Goal: Find specific page/section: Find specific page/section

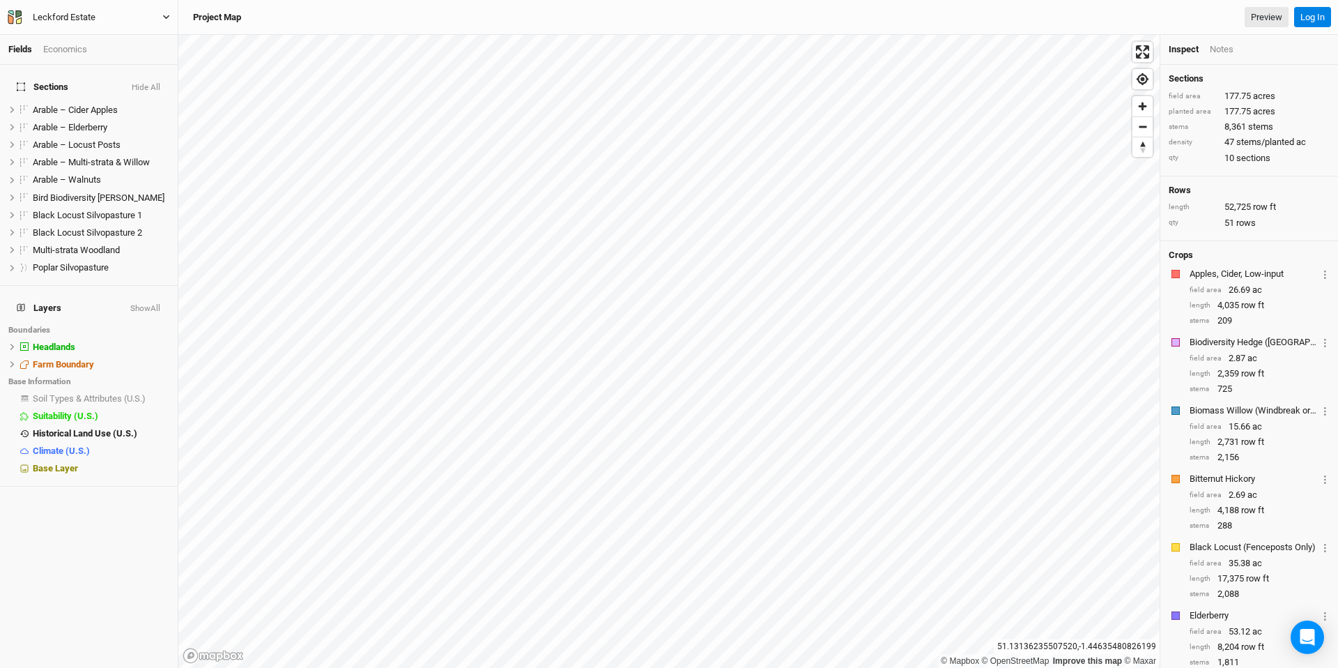
click at [150, 18] on button "Leckford Estate" at bounding box center [89, 17] width 164 height 15
click at [1220, 45] on div "Notes" at bounding box center [1222, 49] width 24 height 13
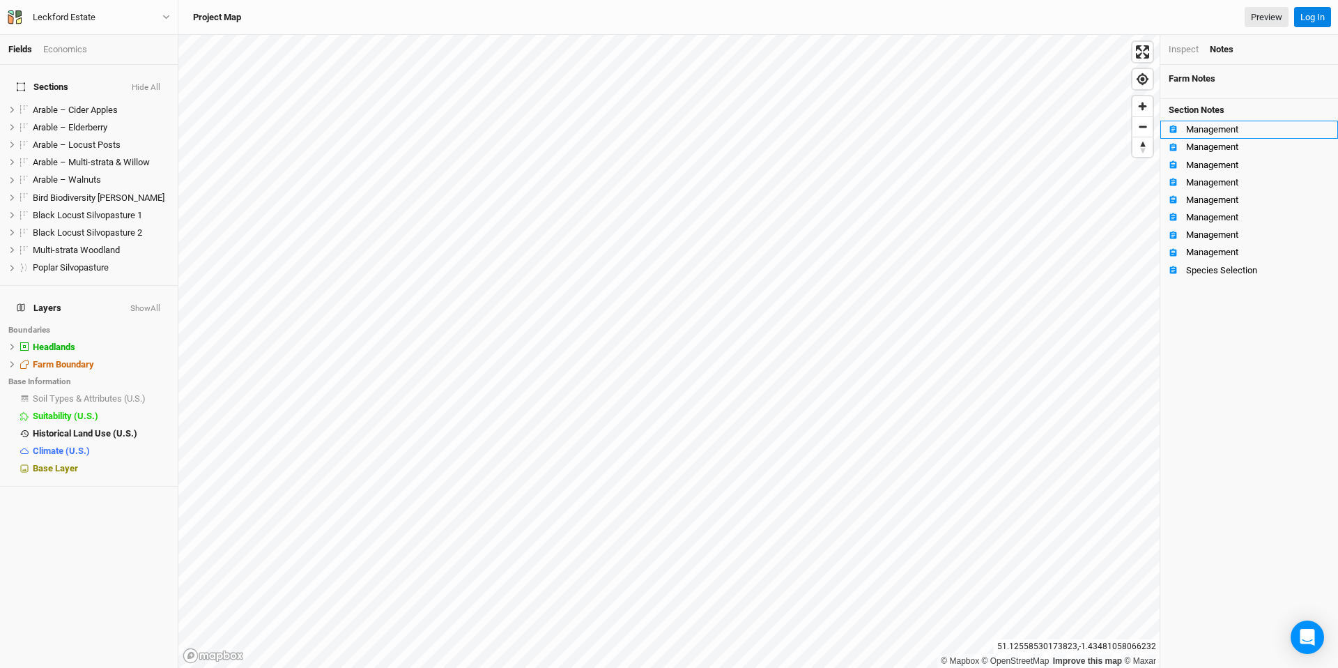
click at [1173, 137] on li "Management" at bounding box center [1249, 129] width 178 height 17
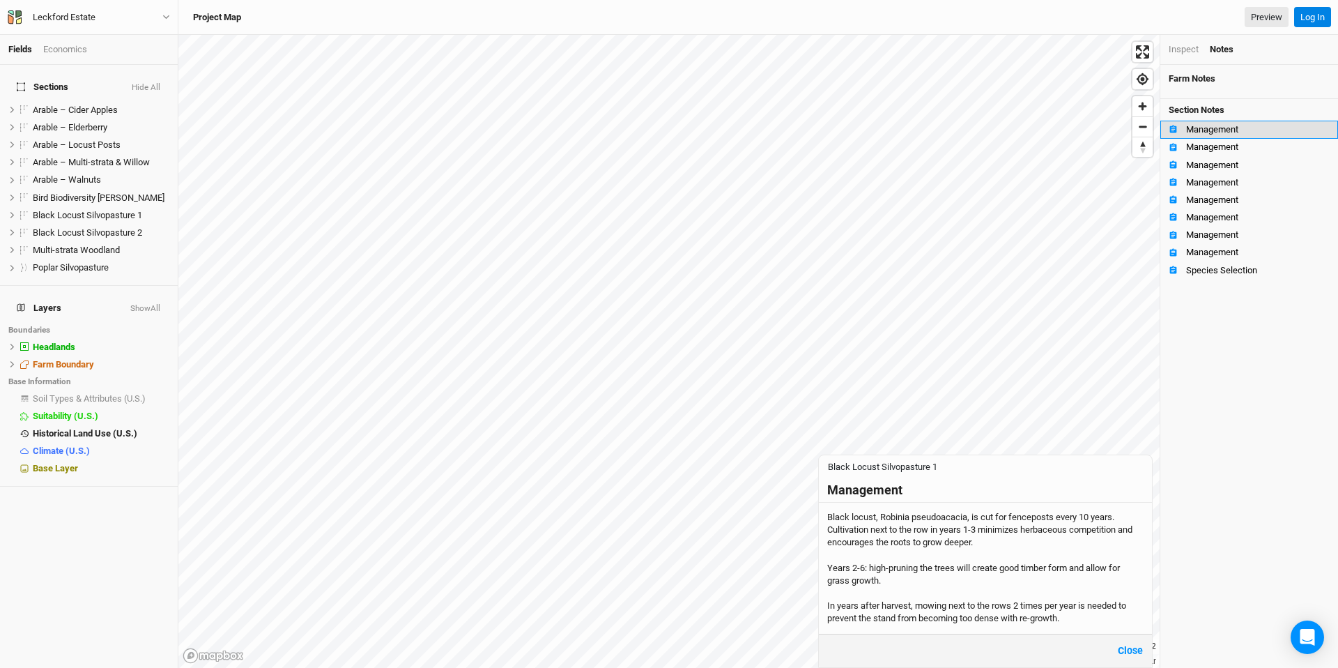
click at [1173, 137] on li "Management" at bounding box center [1249, 129] width 178 height 17
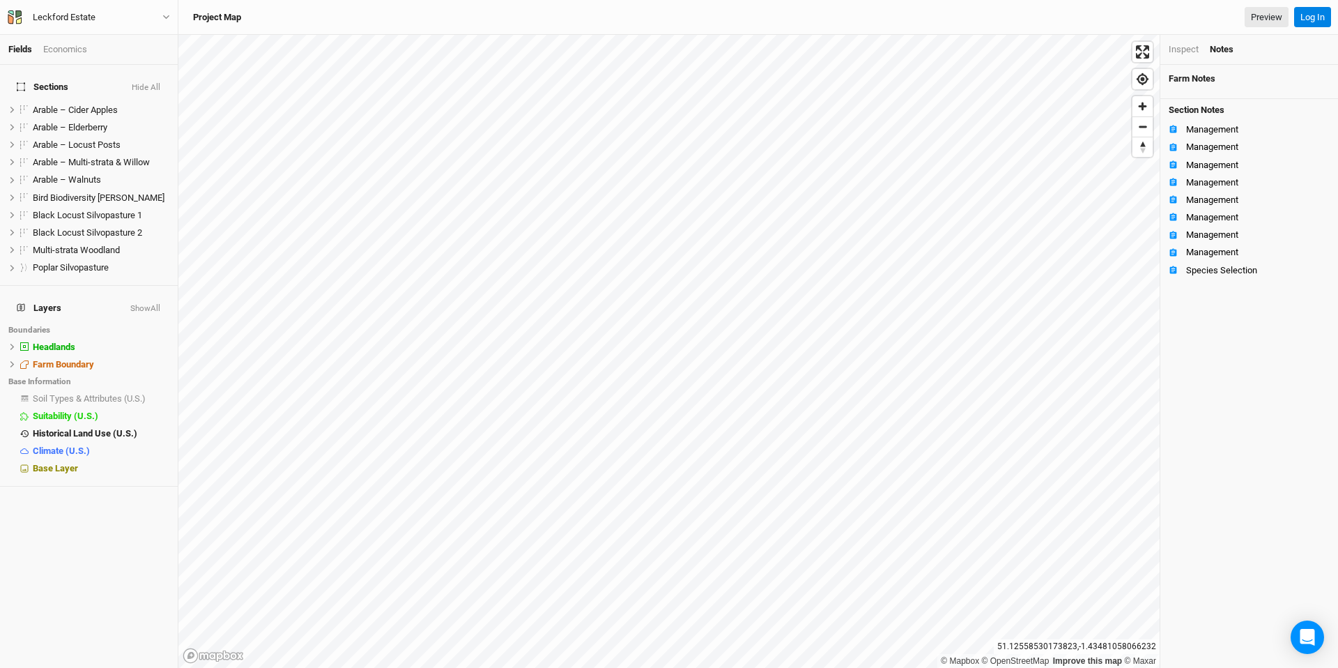
click at [1180, 44] on div "Inspect" at bounding box center [1184, 49] width 30 height 13
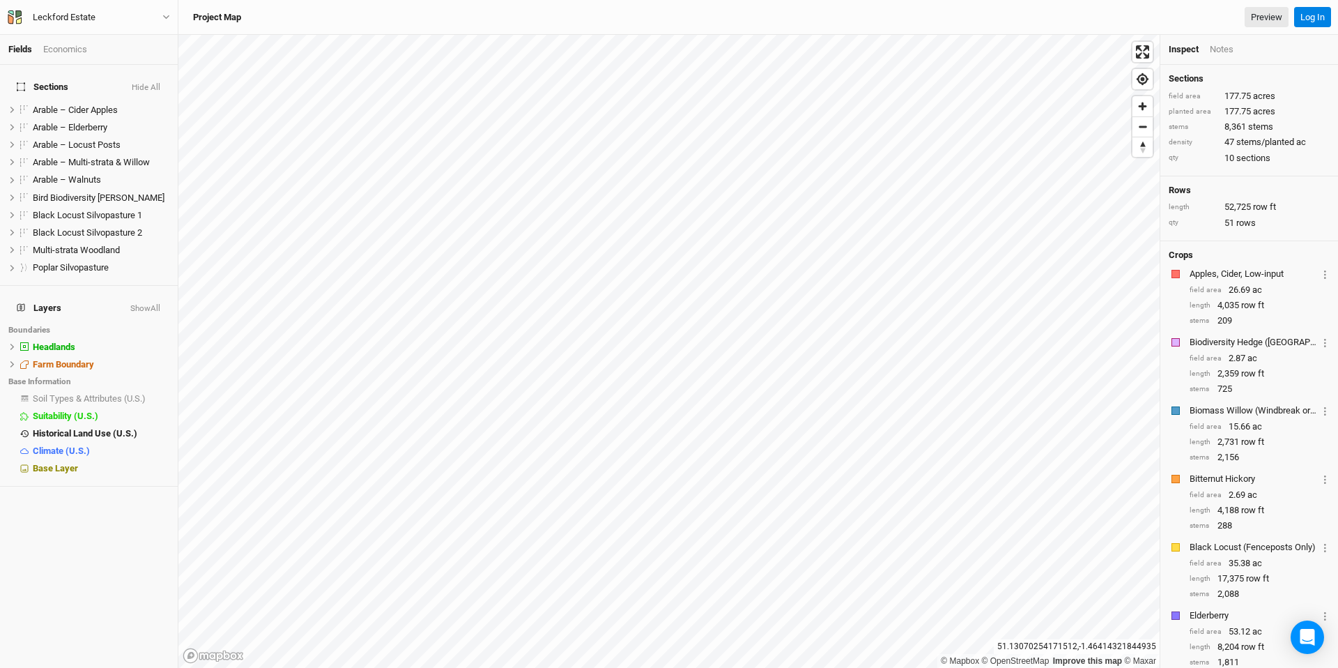
click at [66, 36] on div "Fields Economics" at bounding box center [89, 50] width 178 height 30
click at [66, 48] on div "Economics" at bounding box center [65, 49] width 44 height 13
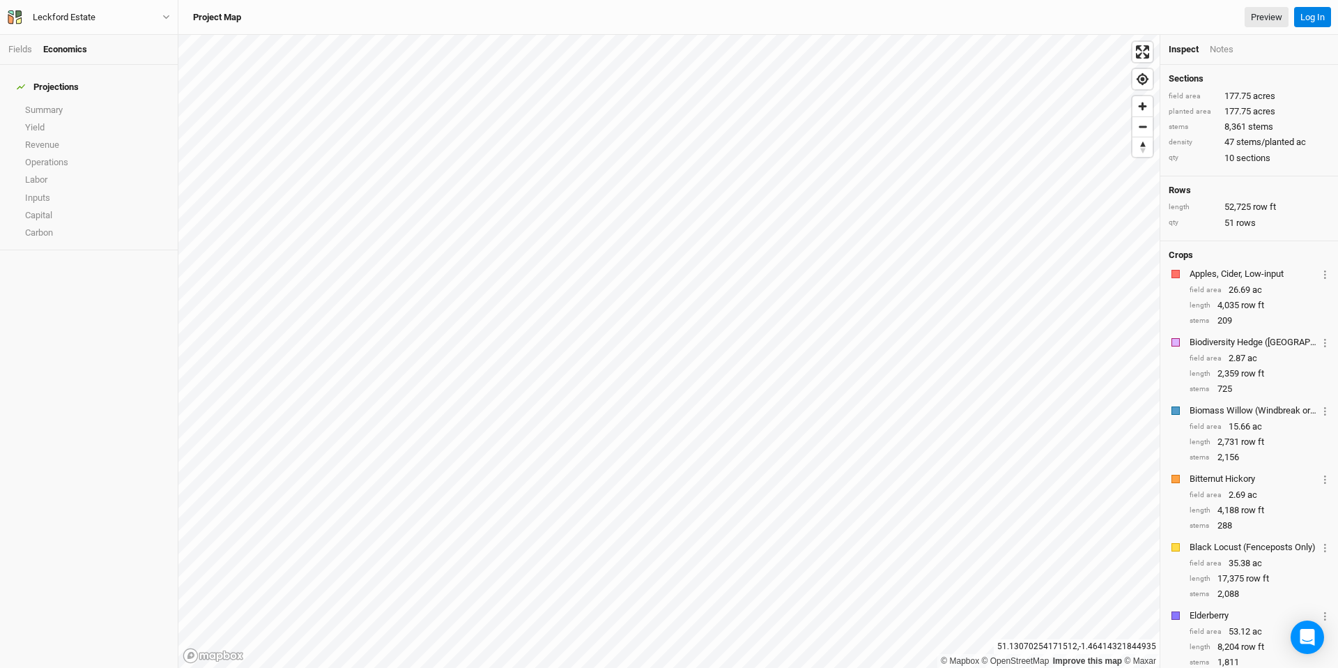
click at [66, 48] on div "Economics" at bounding box center [65, 49] width 44 height 13
click at [53, 82] on div "Projections" at bounding box center [48, 87] width 62 height 11
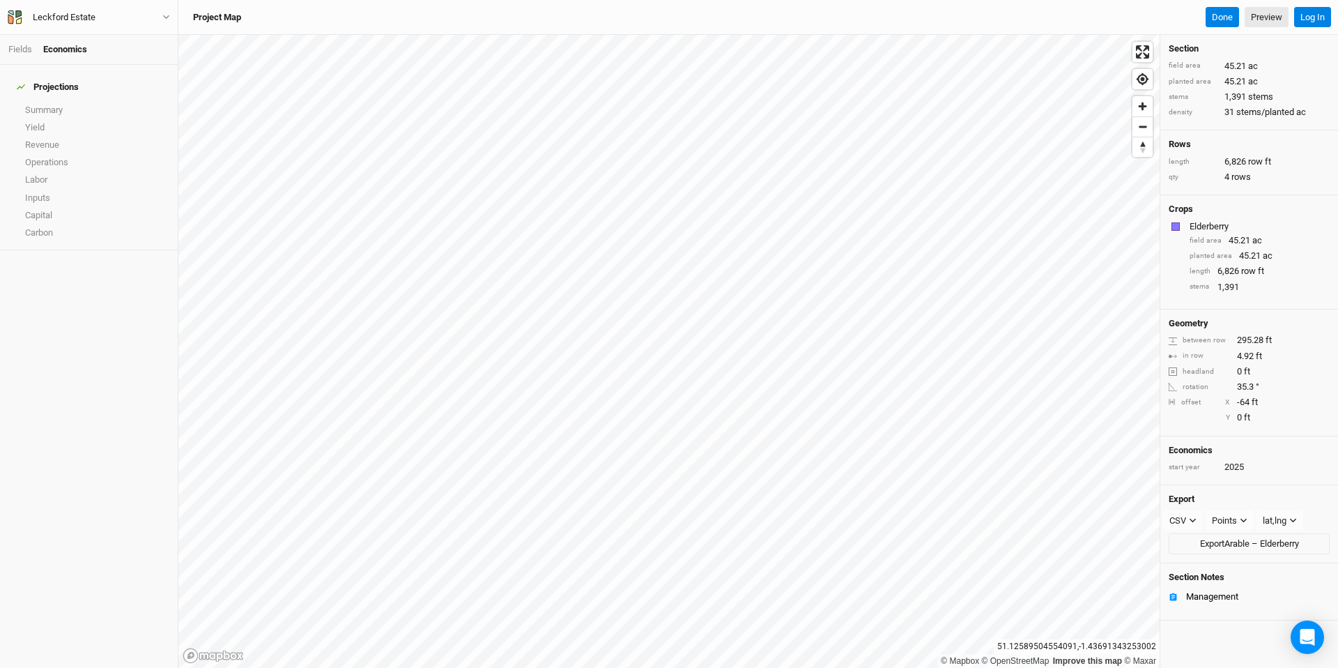
click at [1237, 472] on div "2025" at bounding box center [1234, 467] width 20 height 13
click at [711, 21] on div "Project Map Done Preview" at bounding box center [736, 17] width 1103 height 21
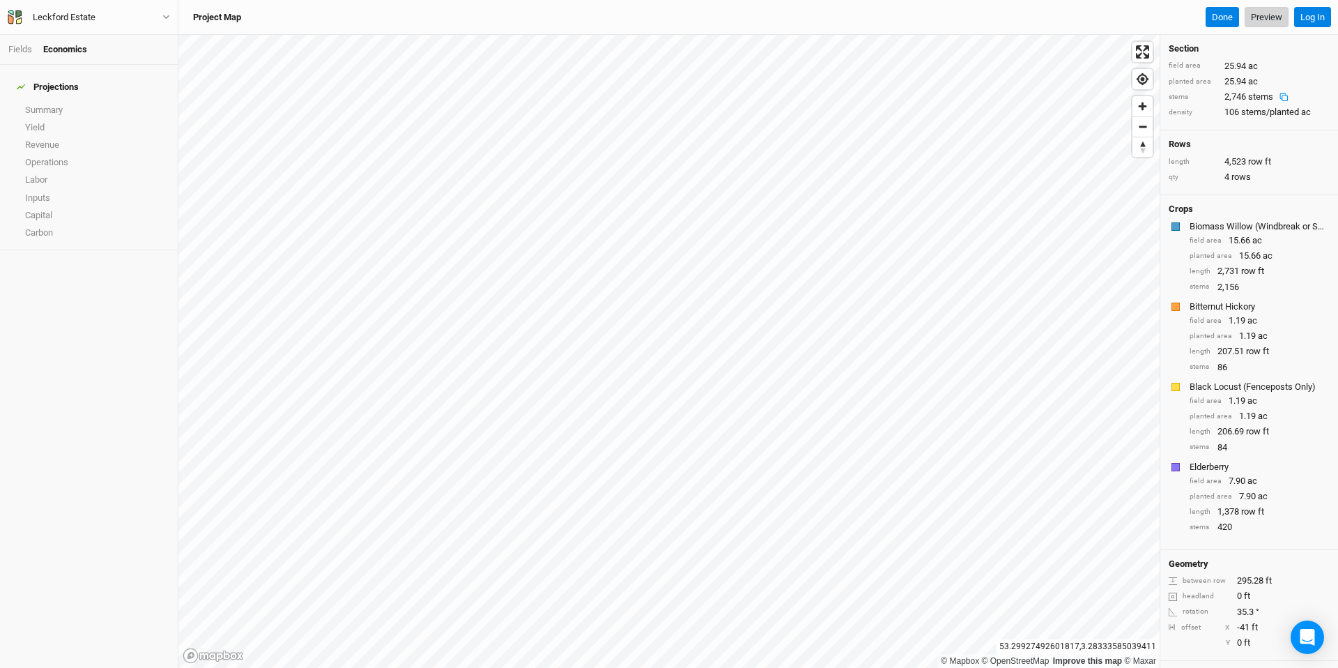
click at [1260, 20] on link "Preview" at bounding box center [1267, 17] width 44 height 21
click at [1226, 7] on button "Done" at bounding box center [1222, 17] width 33 height 21
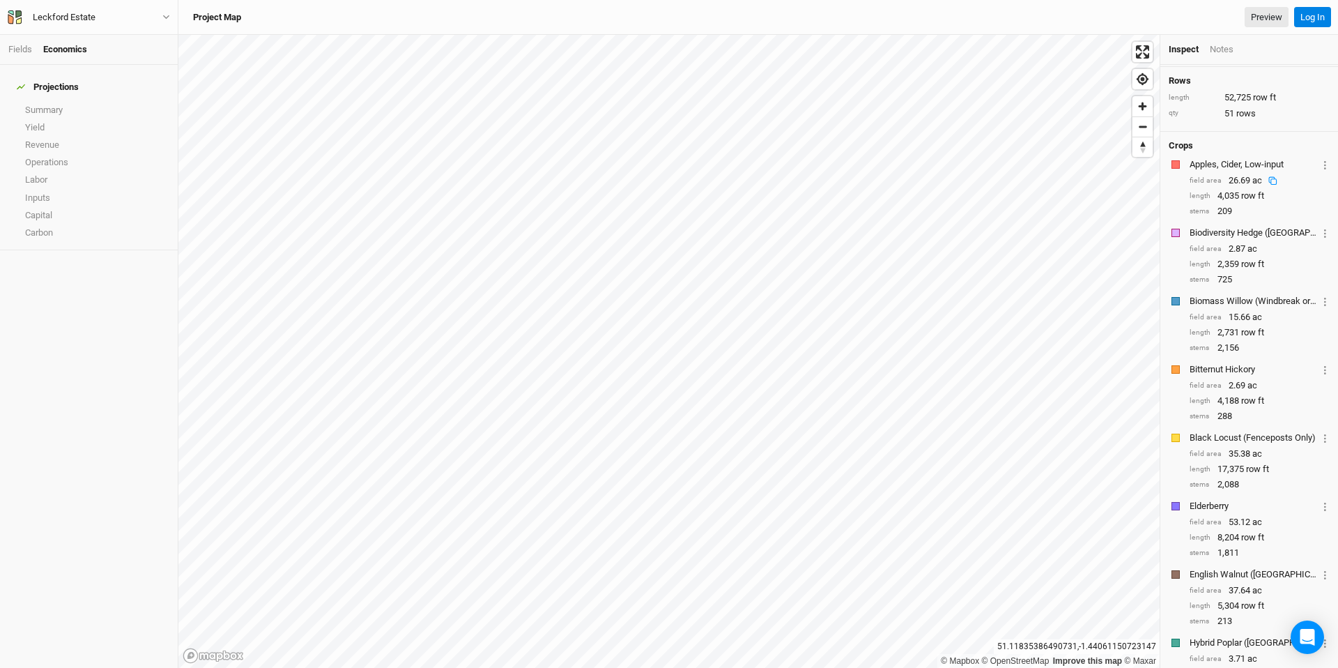
scroll to position [257, 0]
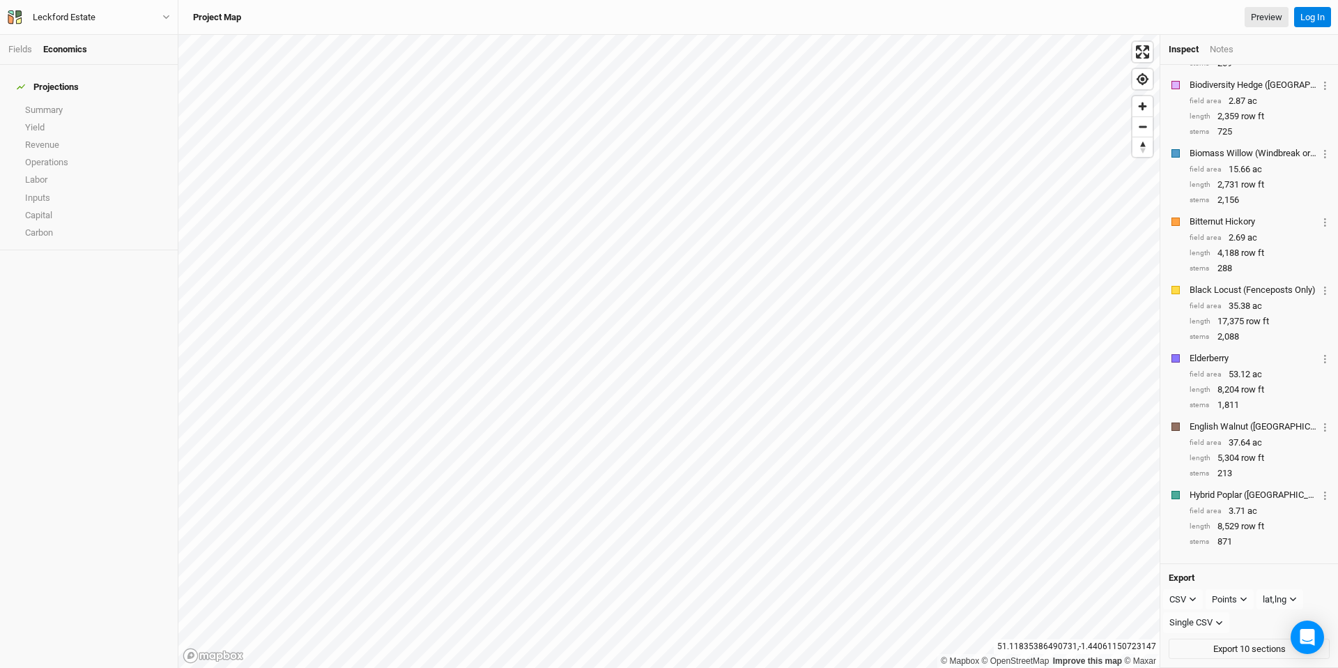
click at [1224, 290] on div "Black Locust (Fenceposts Only)" at bounding box center [1254, 290] width 128 height 13
click at [1321, 284] on button "Layer 1" at bounding box center [1325, 290] width 9 height 16
click at [24, 118] on link "Yield" at bounding box center [89, 126] width 178 height 17
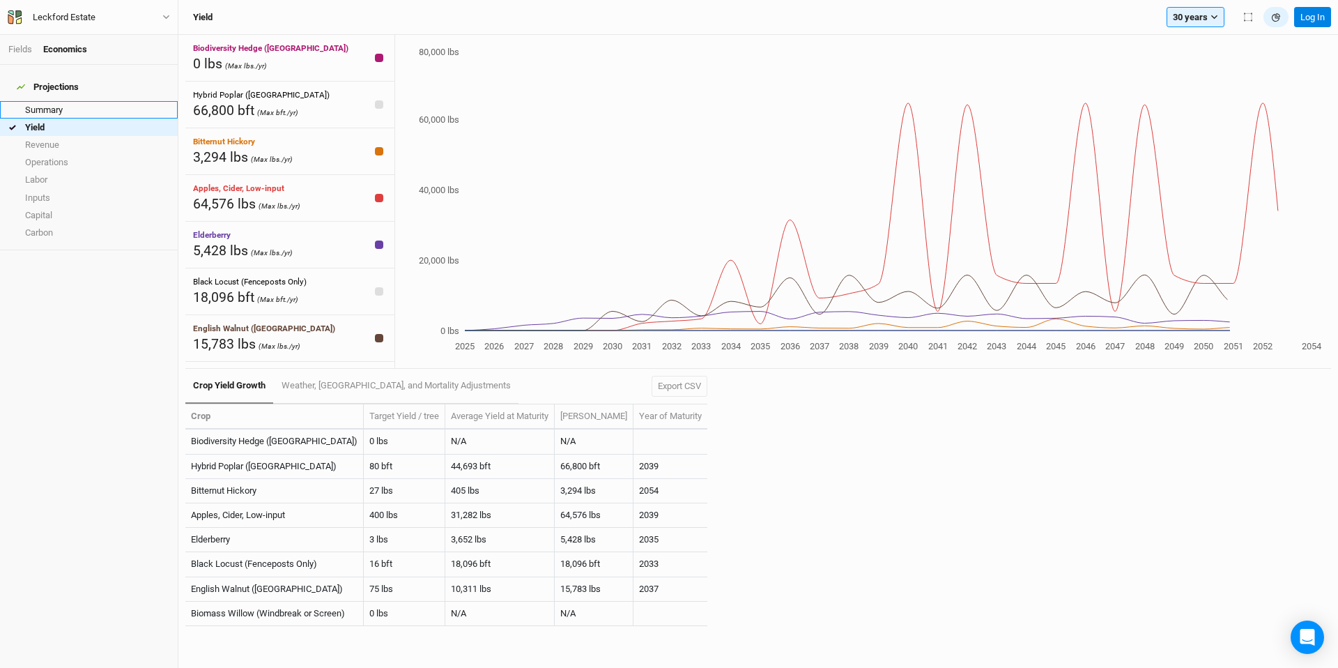
click at [40, 101] on link "Summary" at bounding box center [89, 109] width 178 height 17
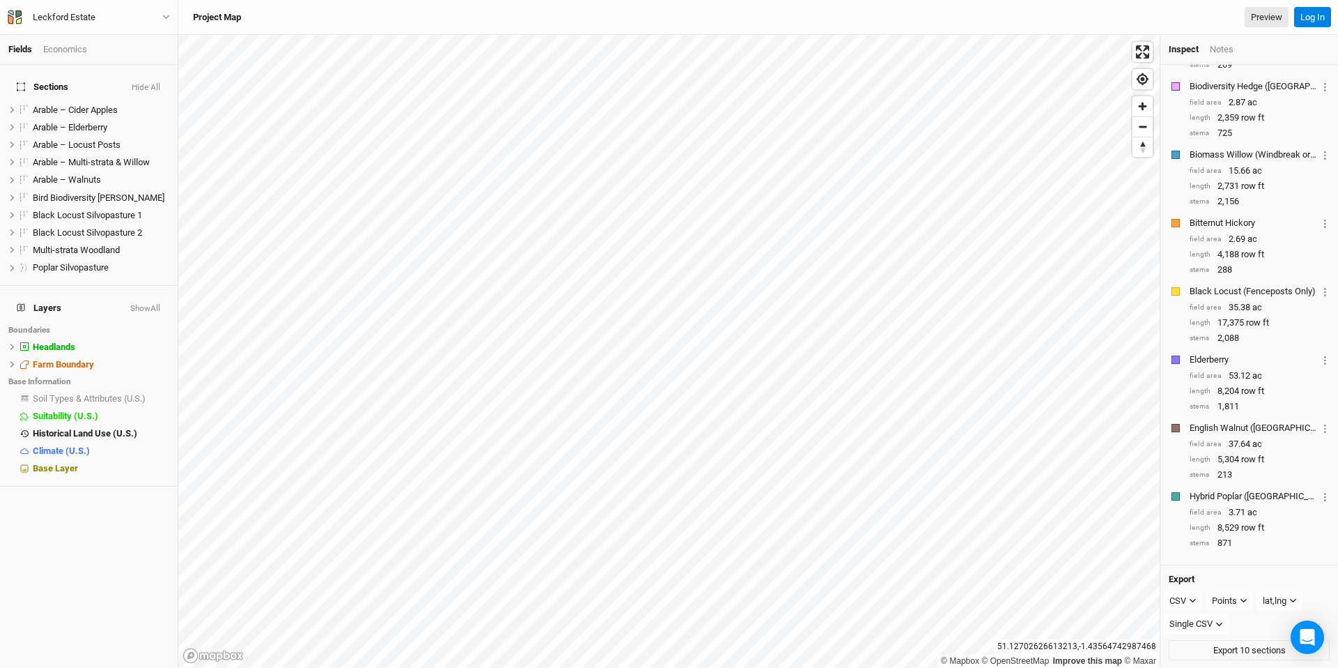
scroll to position [256, 0]
